Goal: Book appointment/travel/reservation

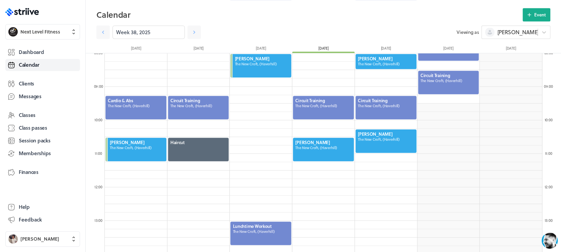
scroll to position [265, 0]
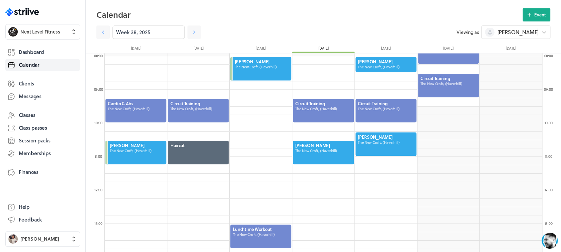
click at [305, 150] on div at bounding box center [323, 152] width 62 height 25
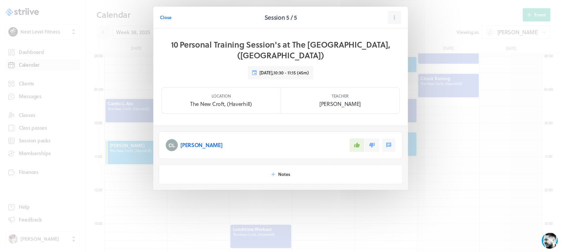
click at [168, 18] on span "Close" at bounding box center [165, 17] width 11 height 6
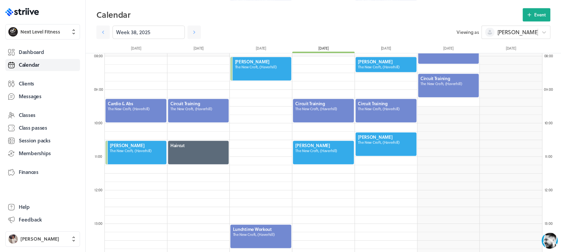
click at [334, 148] on div at bounding box center [323, 152] width 62 height 25
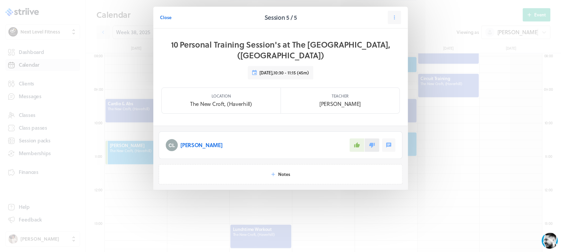
click at [371, 142] on icon at bounding box center [372, 144] width 6 height 5
click at [359, 142] on icon at bounding box center [357, 144] width 6 height 5
click at [169, 17] on span "Close" at bounding box center [165, 17] width 11 height 6
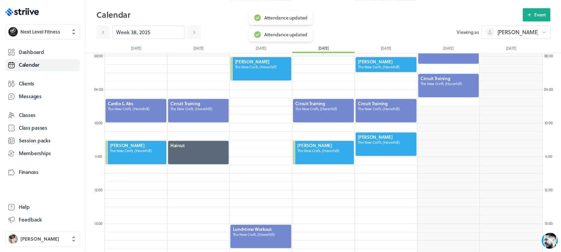
click at [364, 145] on div at bounding box center [386, 143] width 62 height 25
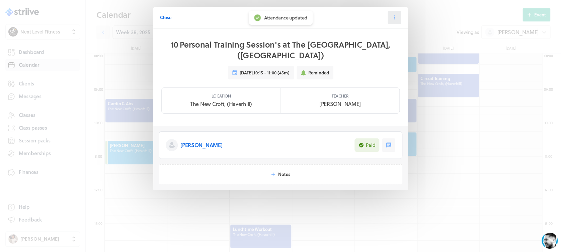
click at [390, 22] on button at bounding box center [393, 17] width 13 height 13
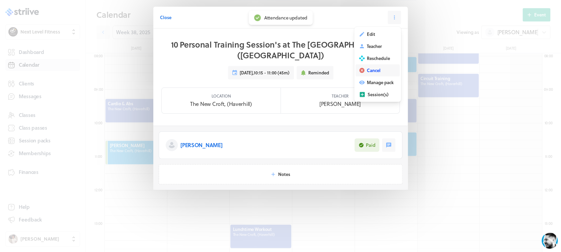
click at [380, 68] on span "Cancel" at bounding box center [374, 70] width 14 height 6
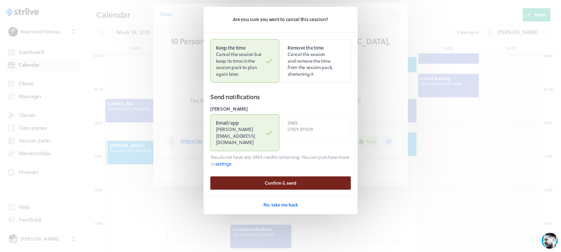
click at [314, 176] on button "Confirm & send" at bounding box center [280, 182] width 140 height 13
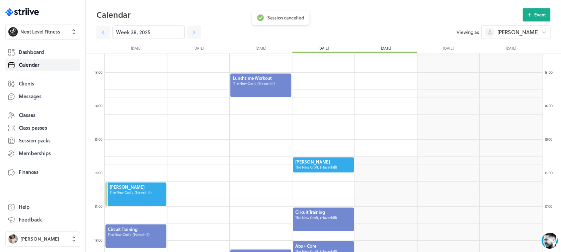
scroll to position [417, 0]
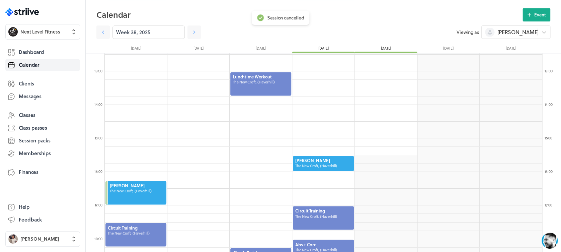
click at [328, 158] on div at bounding box center [323, 163] width 62 height 16
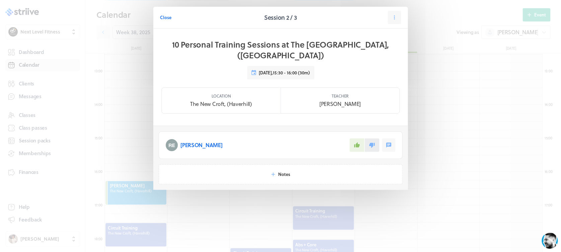
click at [376, 138] on button at bounding box center [371, 144] width 15 height 13
click at [359, 142] on icon at bounding box center [357, 145] width 6 height 6
click at [164, 18] on span "Close" at bounding box center [165, 17] width 11 height 6
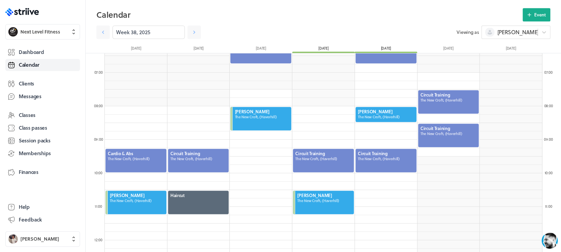
scroll to position [208, 0]
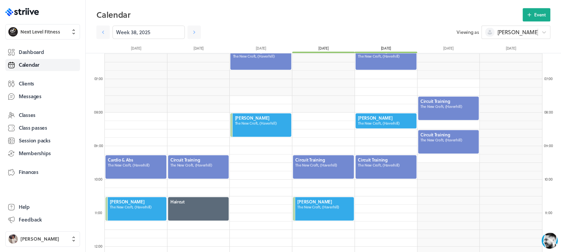
click at [394, 163] on div at bounding box center [386, 166] width 62 height 25
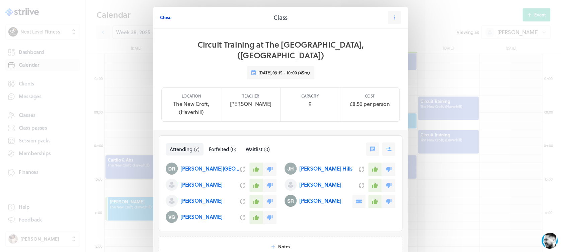
click at [165, 18] on span "Close" at bounding box center [165, 17] width 11 height 6
